Goal: Use online tool/utility

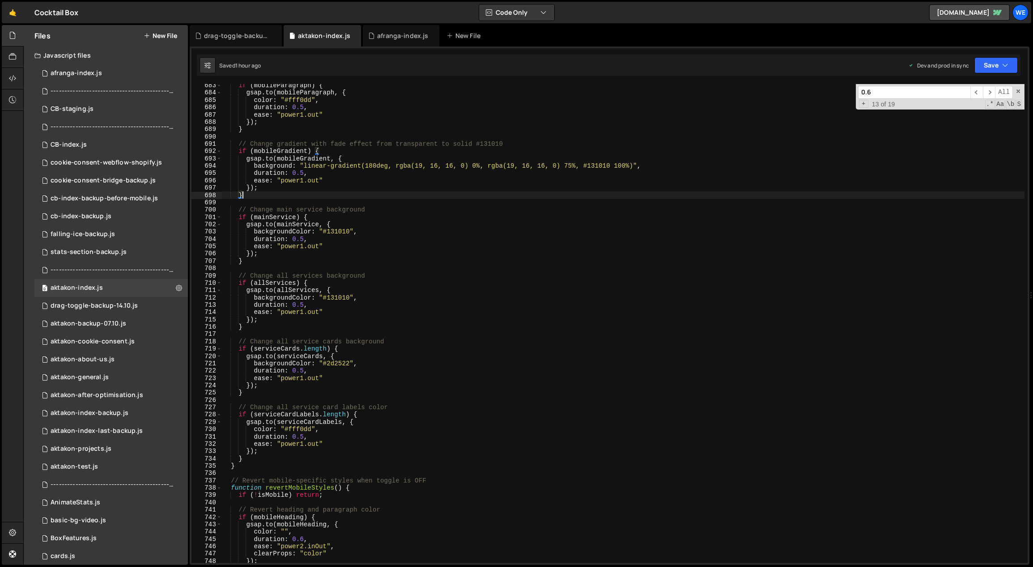
scroll to position [4994, 0]
click at [568, 452] on div "if ( mobileParagraph ) { gsap . to ( mobileParagraph , { color : "#fff0dd" , du…" at bounding box center [622, 329] width 803 height 494
type textarea "});"
click at [15, 12] on link "🤙" at bounding box center [13, 12] width 22 height 21
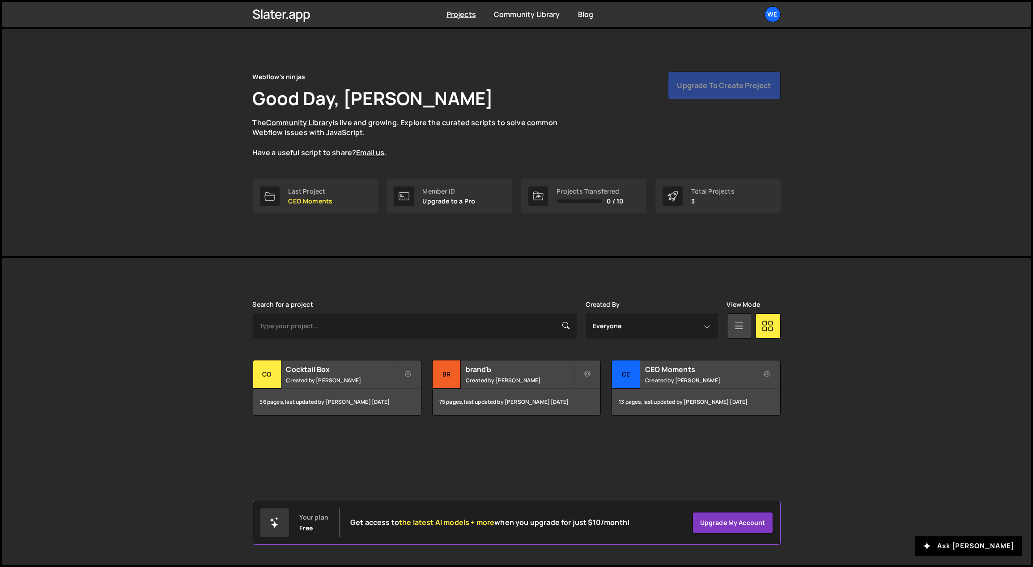
click at [191, 394] on div "Slater is designed for desktop use. Please use a larger screen to access the fu…" at bounding box center [516, 411] width 1029 height 307
